Goal: Task Accomplishment & Management: Use online tool/utility

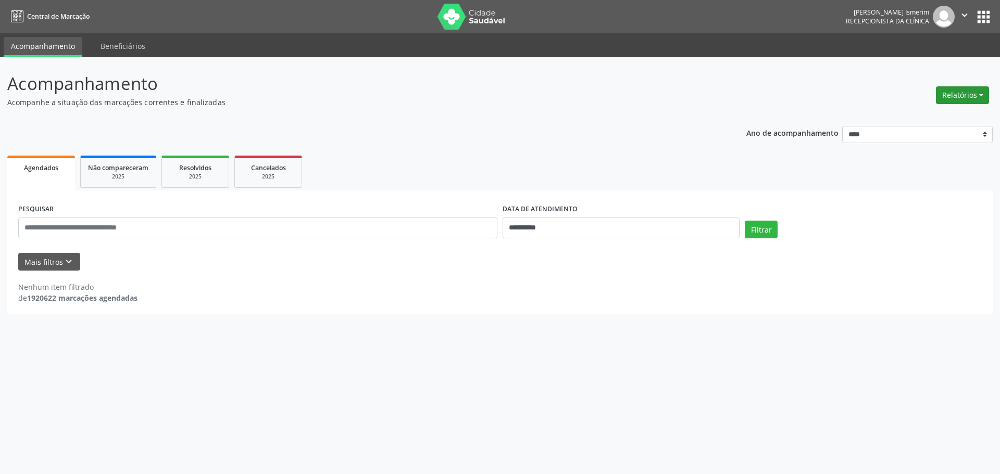
click at [966, 92] on button "Relatórios" at bounding box center [962, 95] width 53 height 18
click at [921, 117] on link "Agendamentos" at bounding box center [934, 117] width 112 height 15
select select "*"
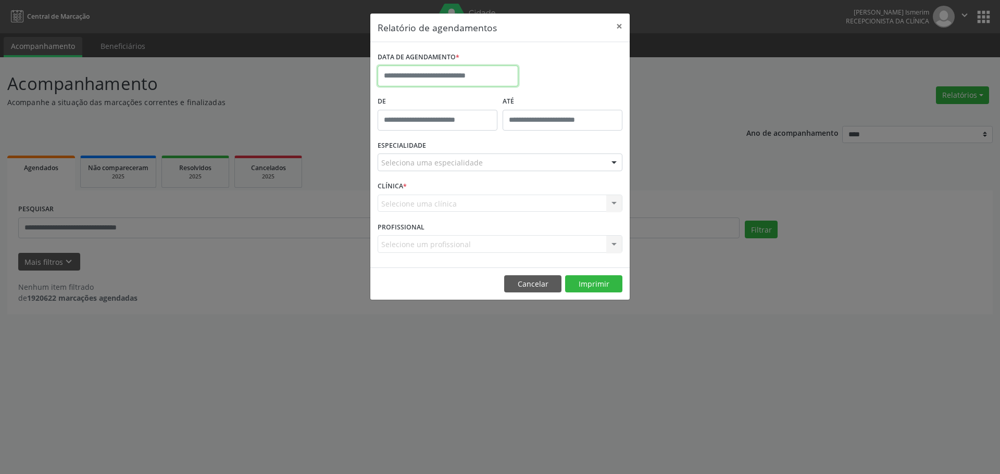
click at [479, 72] on input "text" at bounding box center [448, 76] width 141 height 21
click at [503, 151] on span "12" at bounding box center [503, 151] width 20 height 20
type input "**********"
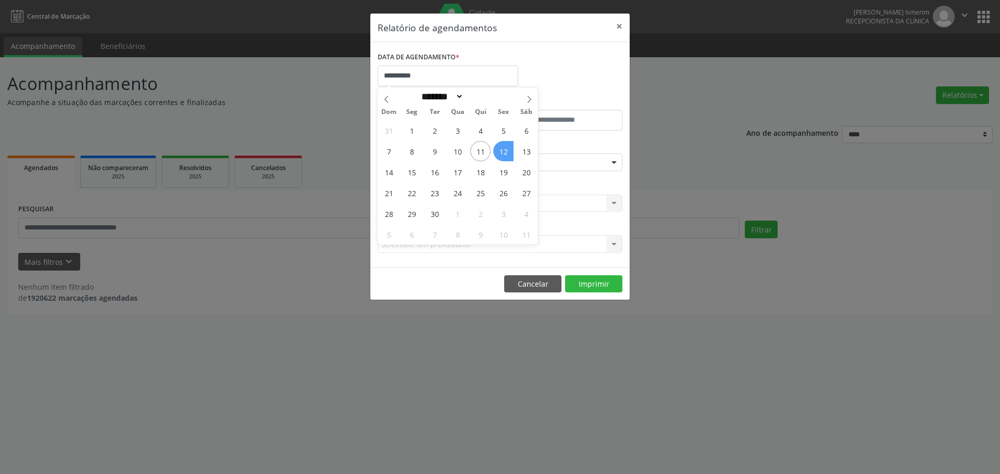
click at [503, 151] on span "12" at bounding box center [503, 151] width 20 height 20
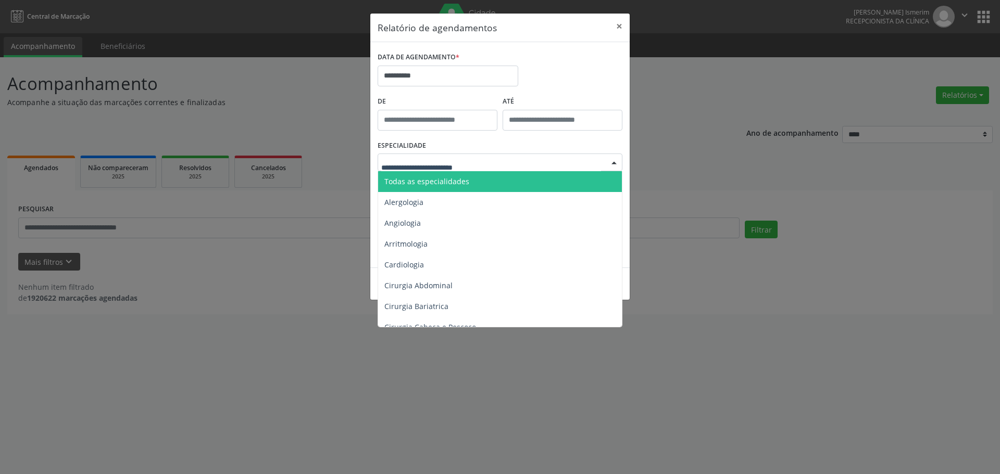
click at [521, 159] on div at bounding box center [500, 163] width 245 height 18
click at [510, 185] on span "Todas as especialidades" at bounding box center [500, 181] width 245 height 21
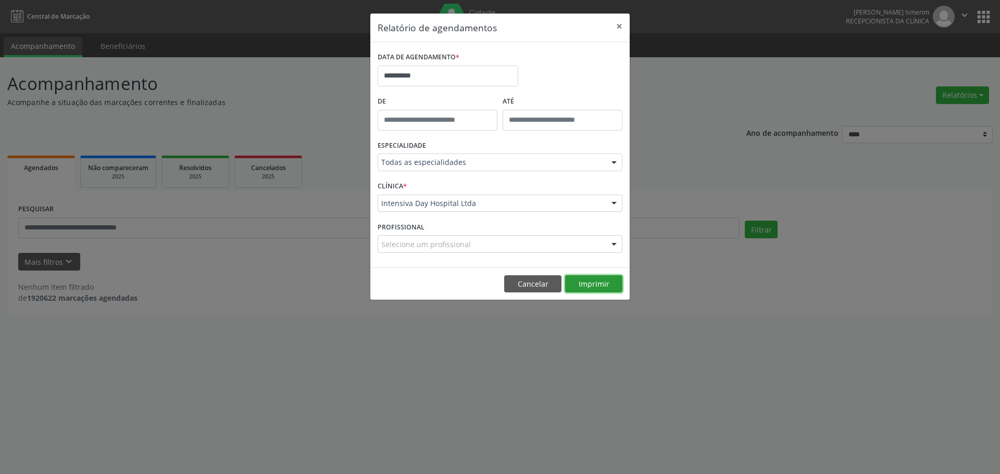
click at [602, 284] on button "Imprimir" at bounding box center [593, 285] width 57 height 18
